Goal: Navigation & Orientation: Find specific page/section

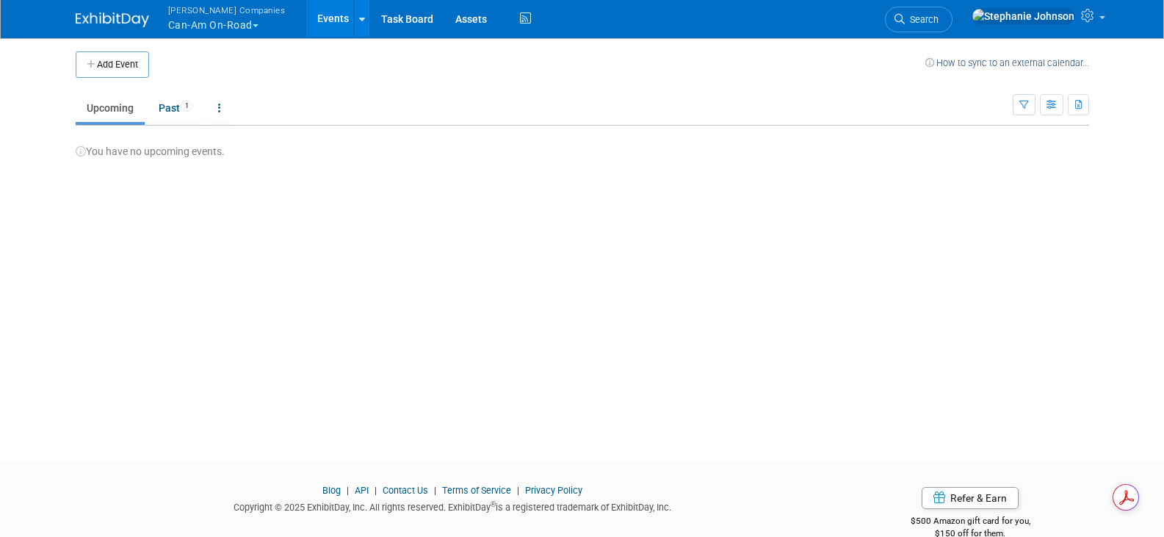
click at [262, 18] on button "Warnert Companies Can-Am On-Road" at bounding box center [235, 19] width 137 height 38
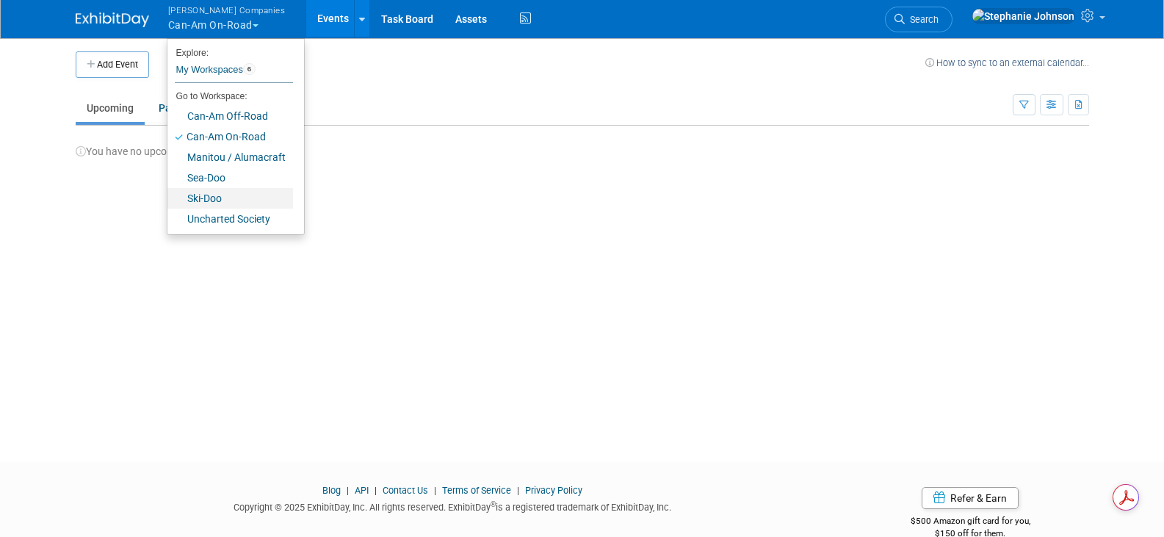
click at [228, 203] on link "Ski-Doo" at bounding box center [230, 198] width 126 height 21
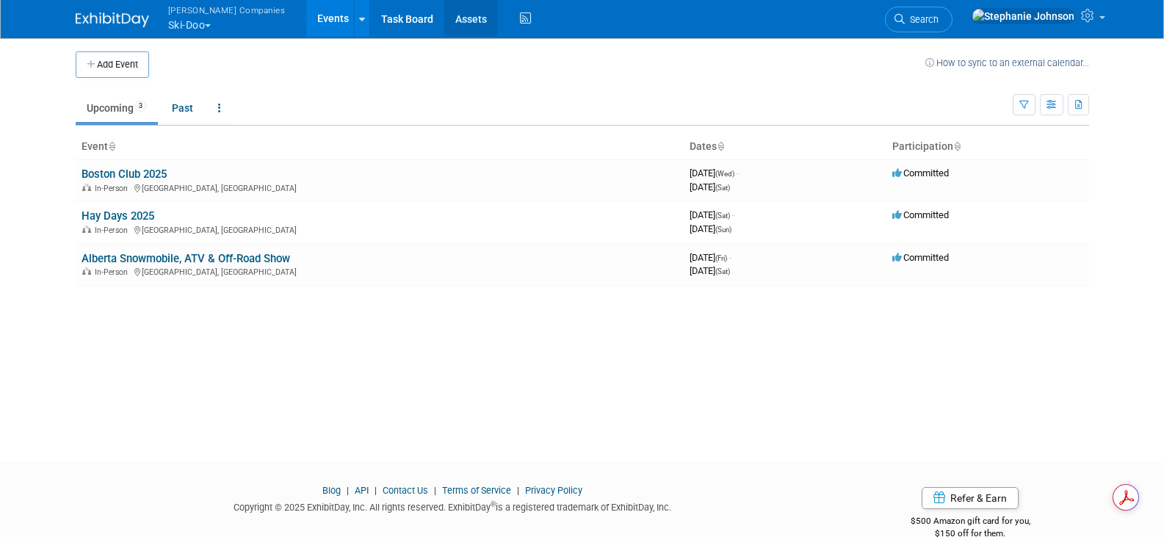
click at [444, 11] on link "Assets" at bounding box center [471, 18] width 54 height 37
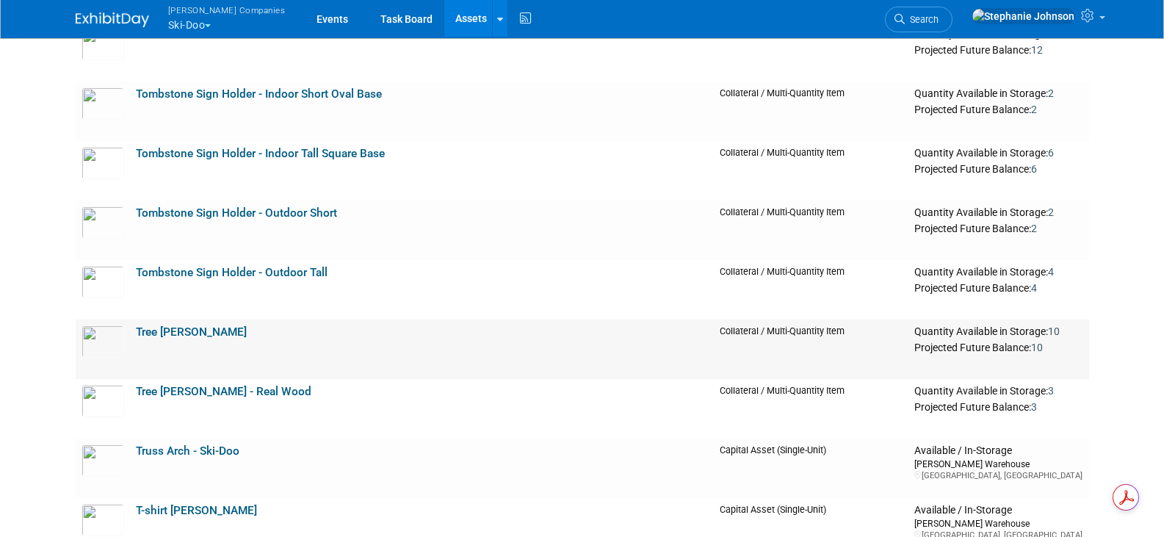
scroll to position [5730, 0]
